Goal: Navigation & Orientation: Find specific page/section

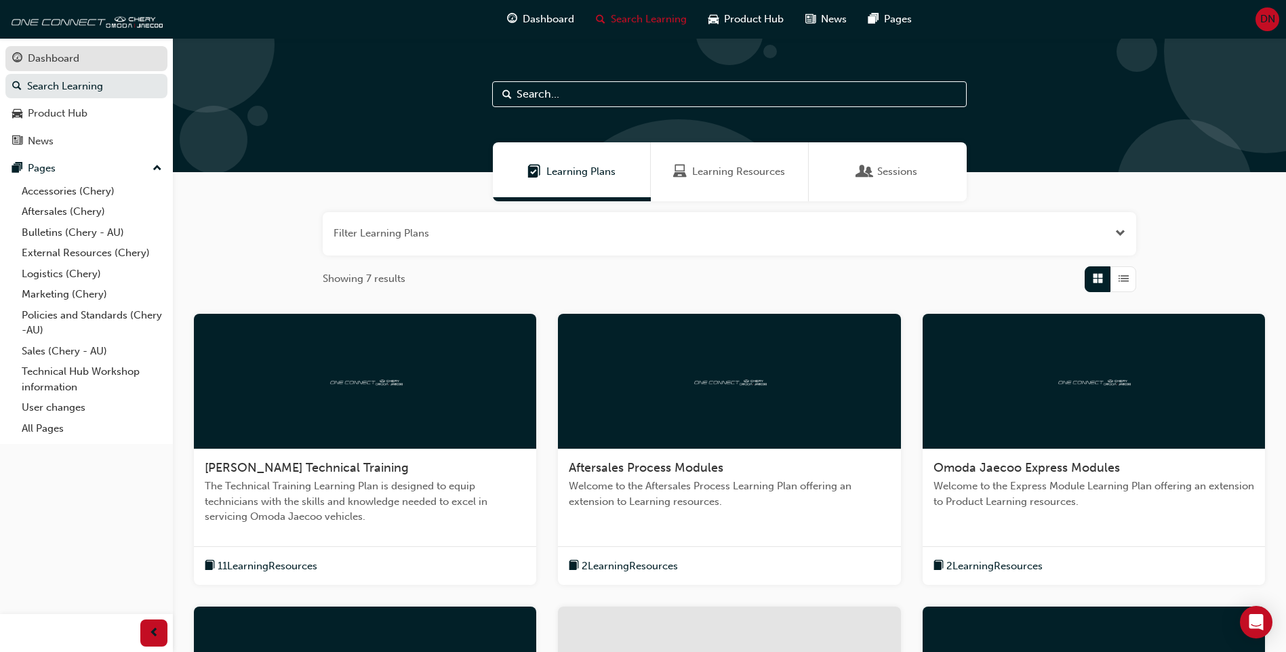
click at [98, 66] on div "Dashboard" at bounding box center [86, 58] width 148 height 17
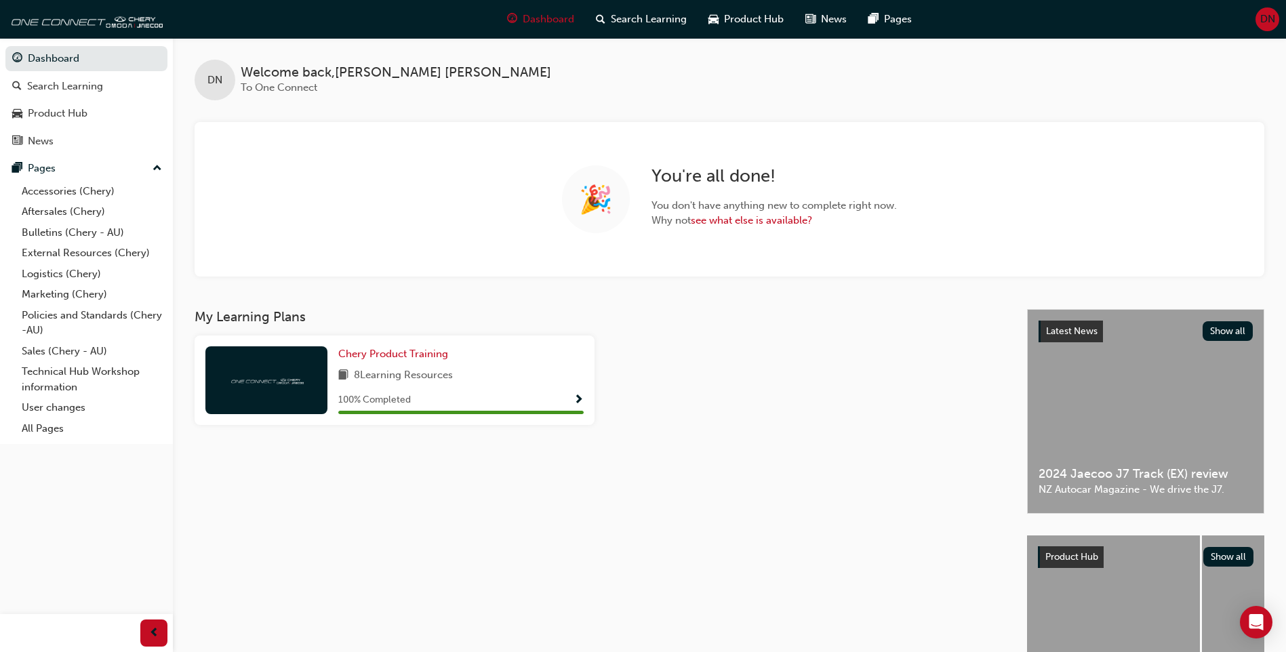
click at [1254, 19] on div "Dashboard Search Learning Product Hub News Pages DN" at bounding box center [643, 19] width 1286 height 39
click at [1265, 17] on span "DN" at bounding box center [1267, 20] width 15 height 16
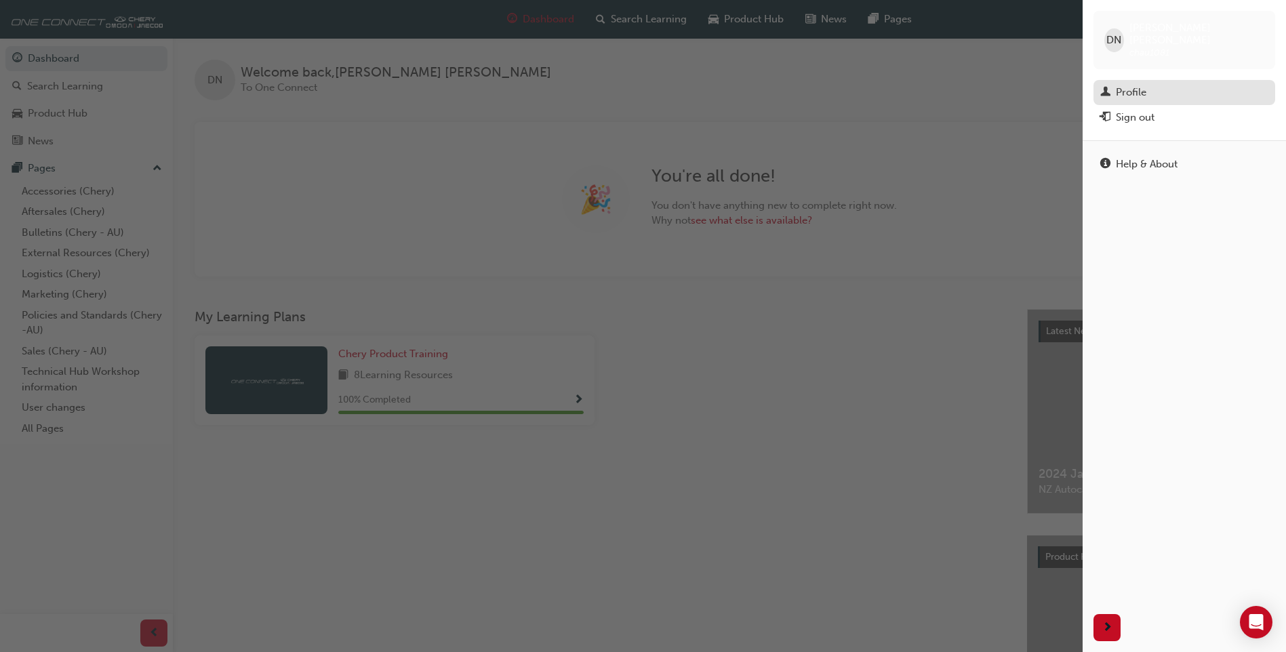
click at [1163, 84] on div "Profile" at bounding box center [1184, 92] width 168 height 17
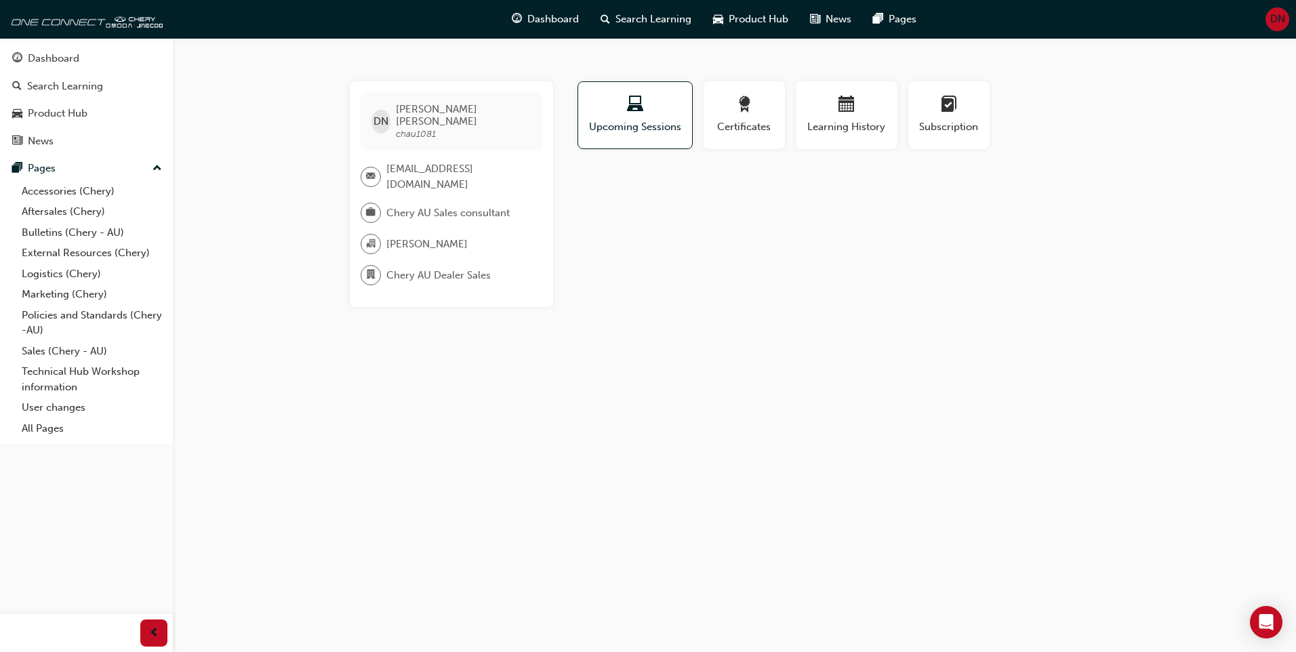
click at [1275, 22] on span "DN" at bounding box center [1277, 20] width 15 height 16
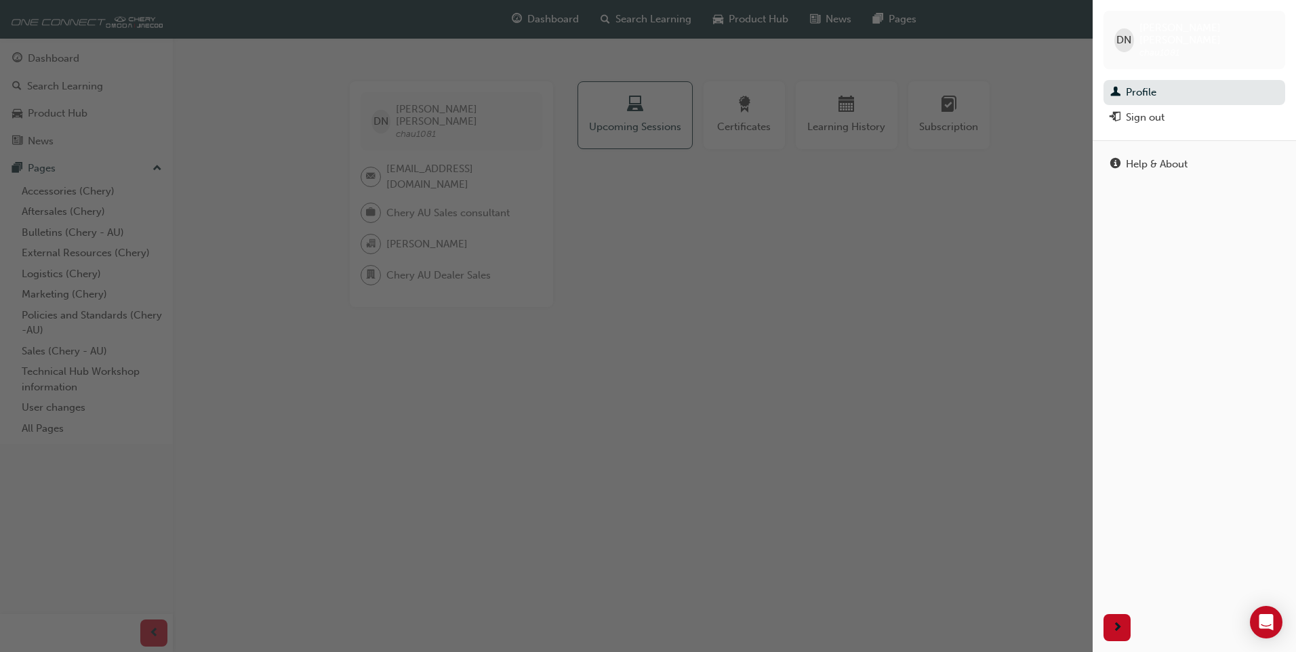
click at [761, 250] on div "button" at bounding box center [546, 326] width 1093 height 652
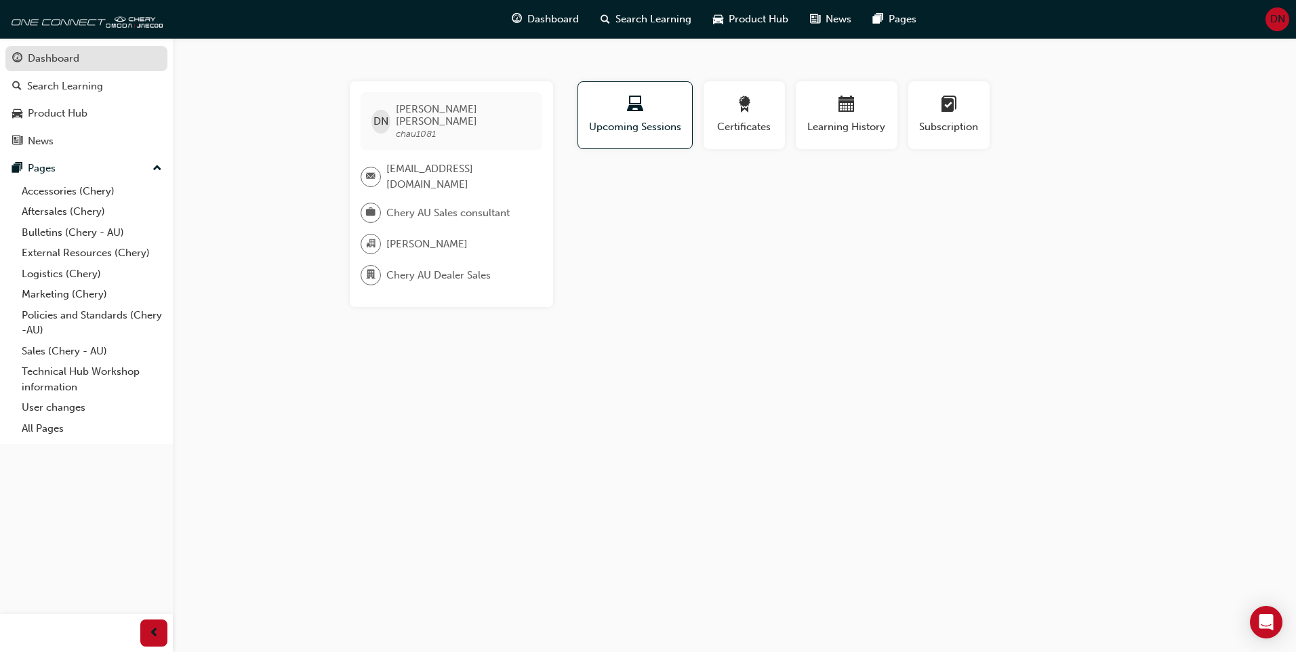
click at [117, 66] on div "Dashboard" at bounding box center [86, 58] width 148 height 17
